Goal: Register for event/course

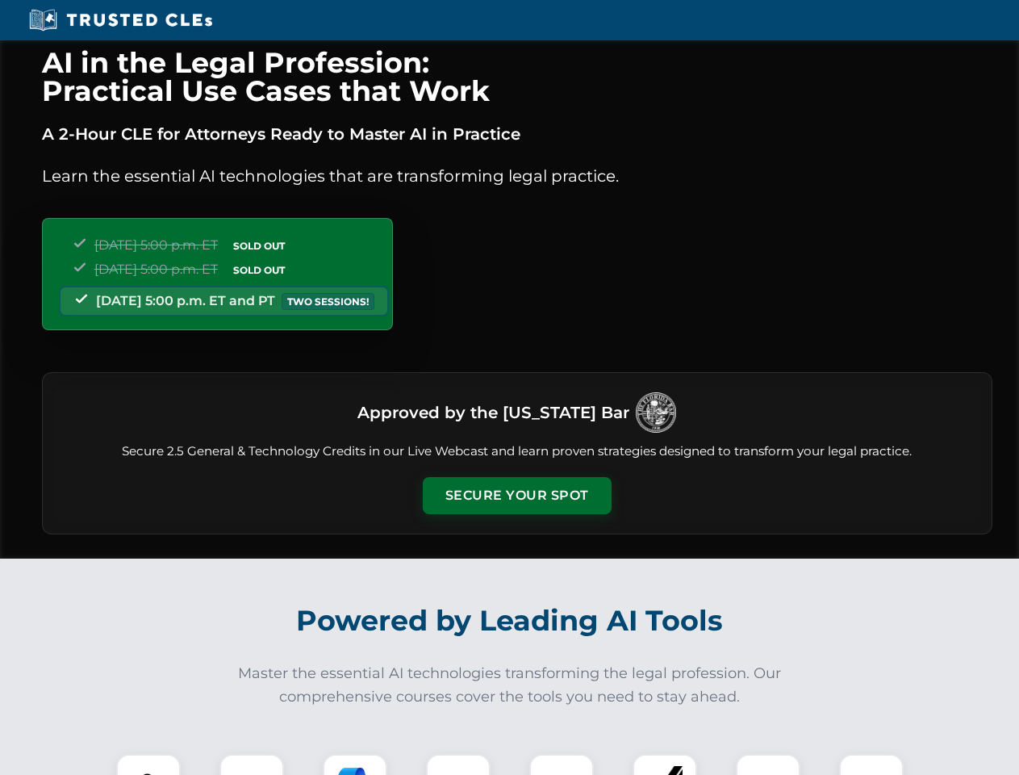
click at [516, 495] on button "Secure Your Spot" at bounding box center [517, 495] width 189 height 37
click at [148, 764] on img at bounding box center [148, 786] width 47 height 47
click at [252, 764] on div at bounding box center [251, 786] width 65 height 65
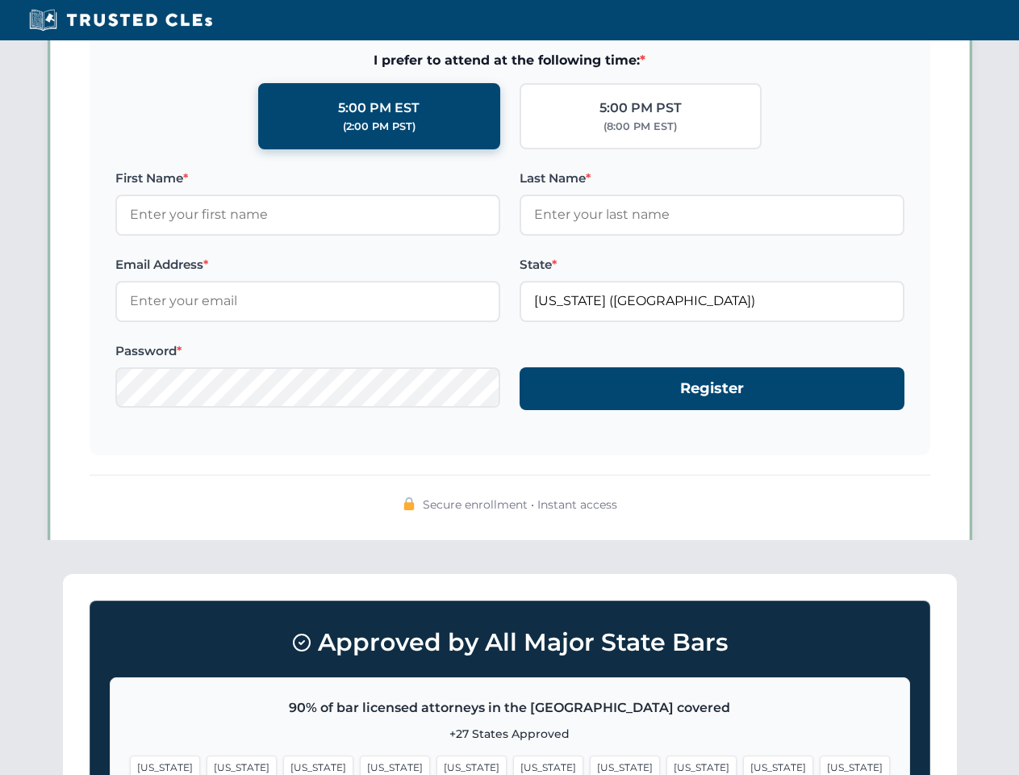
click at [743, 764] on span "[US_STATE]" at bounding box center [778, 766] width 70 height 23
